Goal: Task Accomplishment & Management: Manage account settings

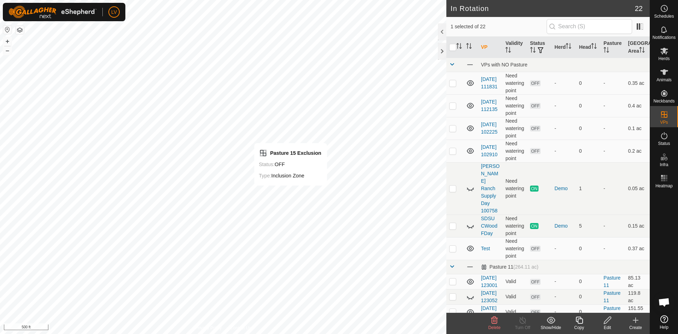
checkbox input "false"
checkbox input "true"
checkbox input "false"
checkbox input "true"
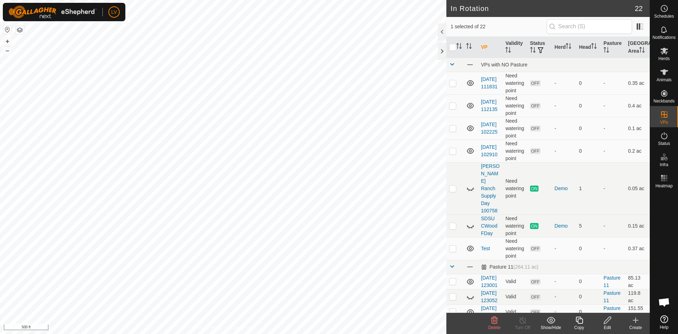
checkbox input "false"
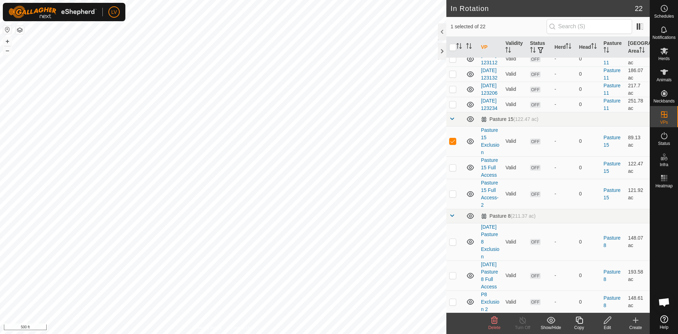
scroll to position [285, 0]
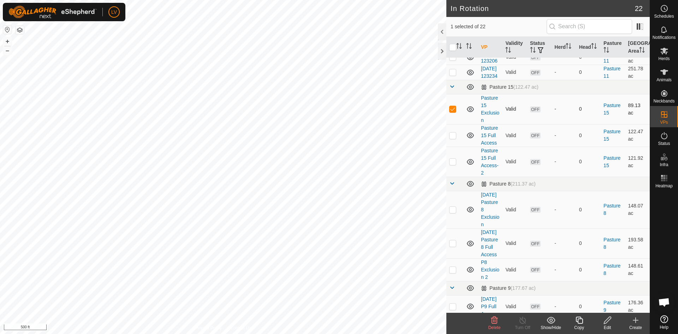
click at [451, 112] on p-checkbox at bounding box center [452, 109] width 7 height 6
checkbox input "false"
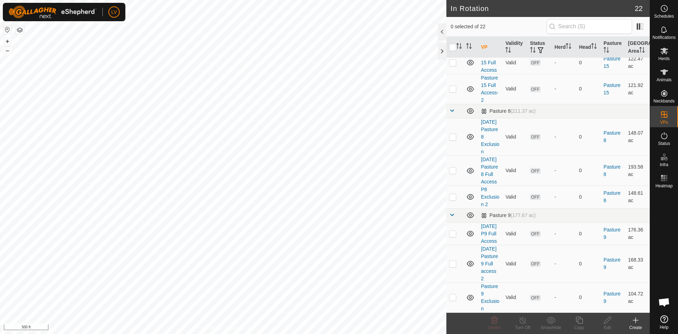
click at [0, 138] on html "LV Schedules Notifications Herds Animals Neckbands VPs Status Infra Heatmap Hel…" at bounding box center [339, 167] width 678 height 334
click at [452, 194] on p-checkbox at bounding box center [452, 197] width 7 height 6
checkbox input "false"
click at [313, 333] on html "LV Schedules Notifications Herds Animals Neckbands VPs Status Infra Heatmap Hel…" at bounding box center [339, 167] width 678 height 334
checkbox input "true"
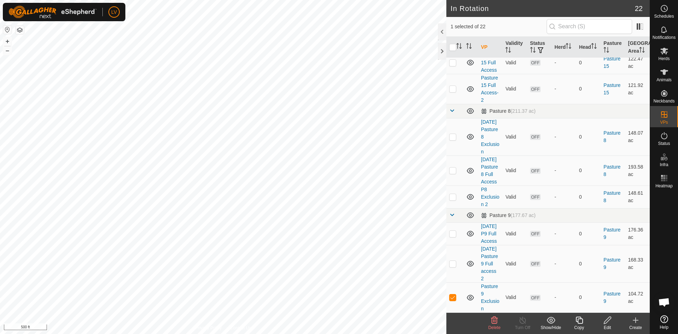
click at [20, 31] on button "button" at bounding box center [20, 30] width 8 height 8
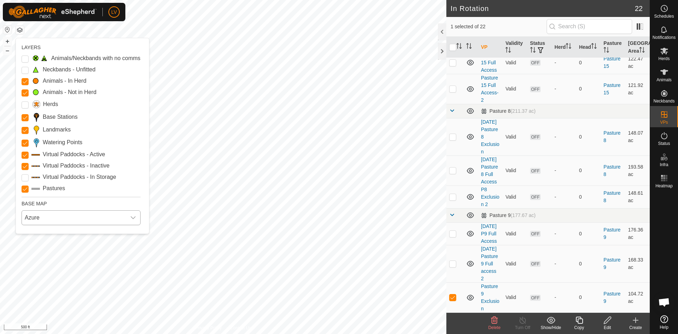
click at [55, 222] on span "Azure" at bounding box center [74, 217] width 104 height 14
click at [49, 257] on li "ESRI" at bounding box center [81, 263] width 118 height 14
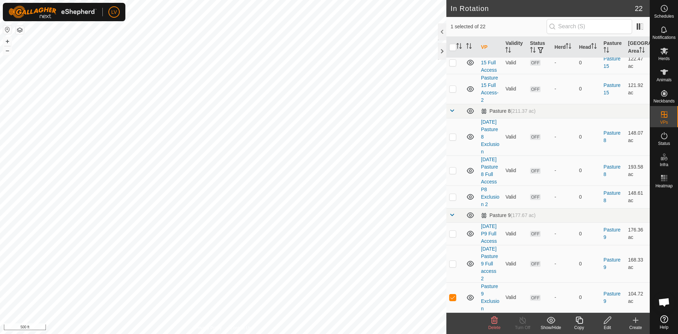
click at [20, 31] on button "button" at bounding box center [20, 30] width 8 height 8
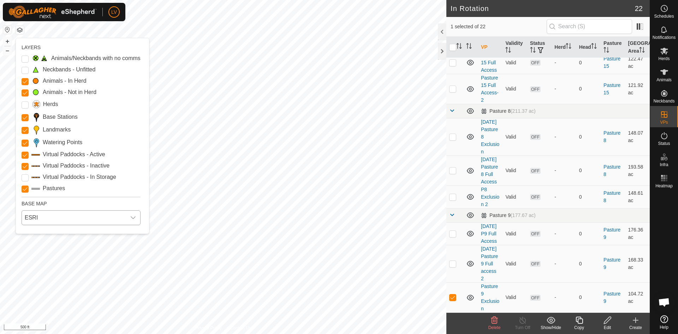
click at [90, 216] on span "ESRI" at bounding box center [74, 217] width 104 height 14
click at [60, 260] on li "ESRI" at bounding box center [81, 263] width 118 height 14
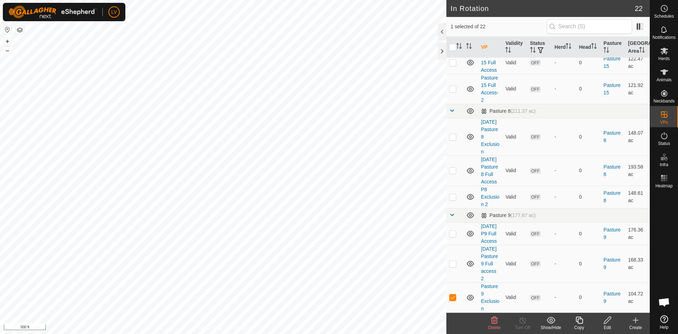
checkbox input "true"
checkbox input "false"
checkbox input "true"
